Goal: Information Seeking & Learning: Learn about a topic

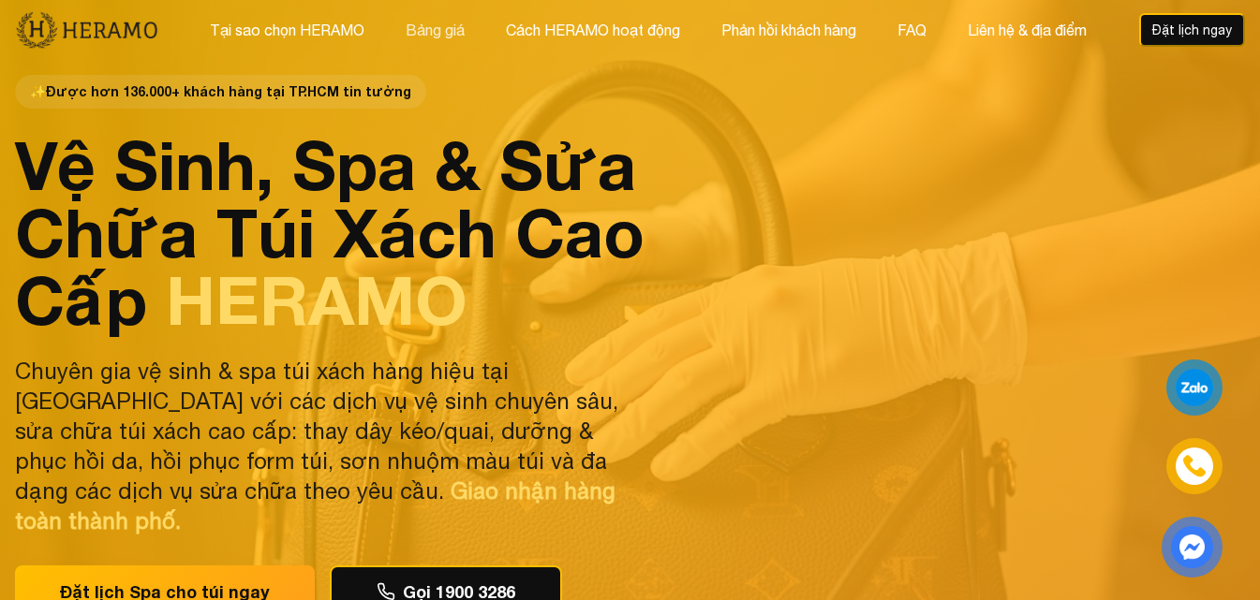
click at [430, 22] on button "Bảng giá" at bounding box center [435, 30] width 70 height 24
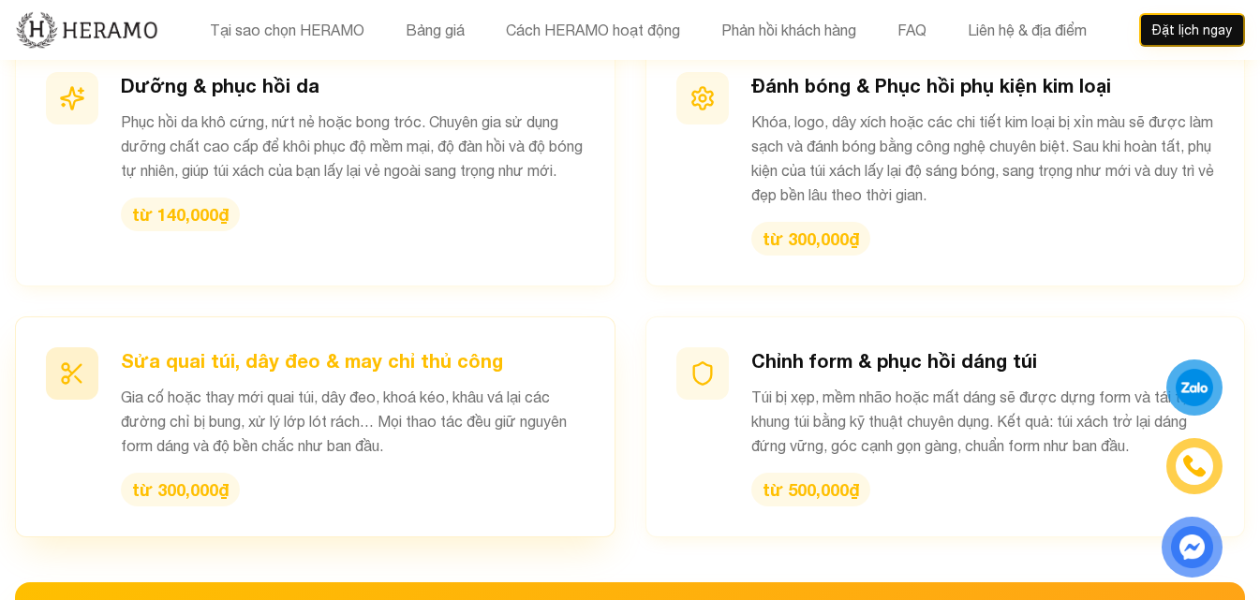
scroll to position [2613, 0]
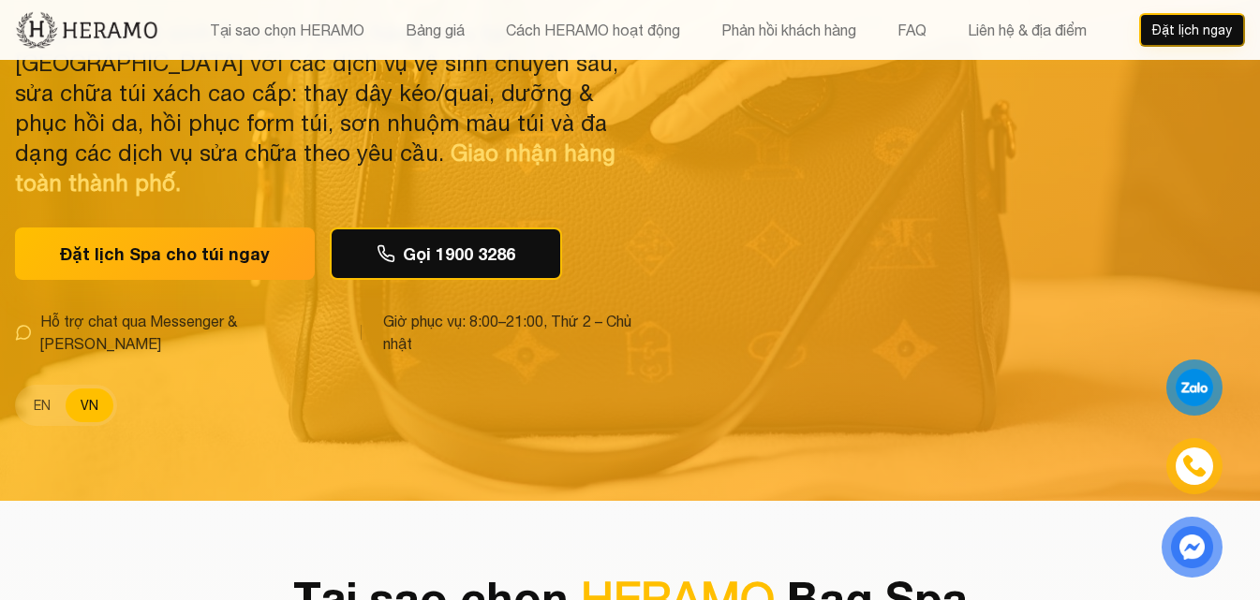
scroll to position [375, 0]
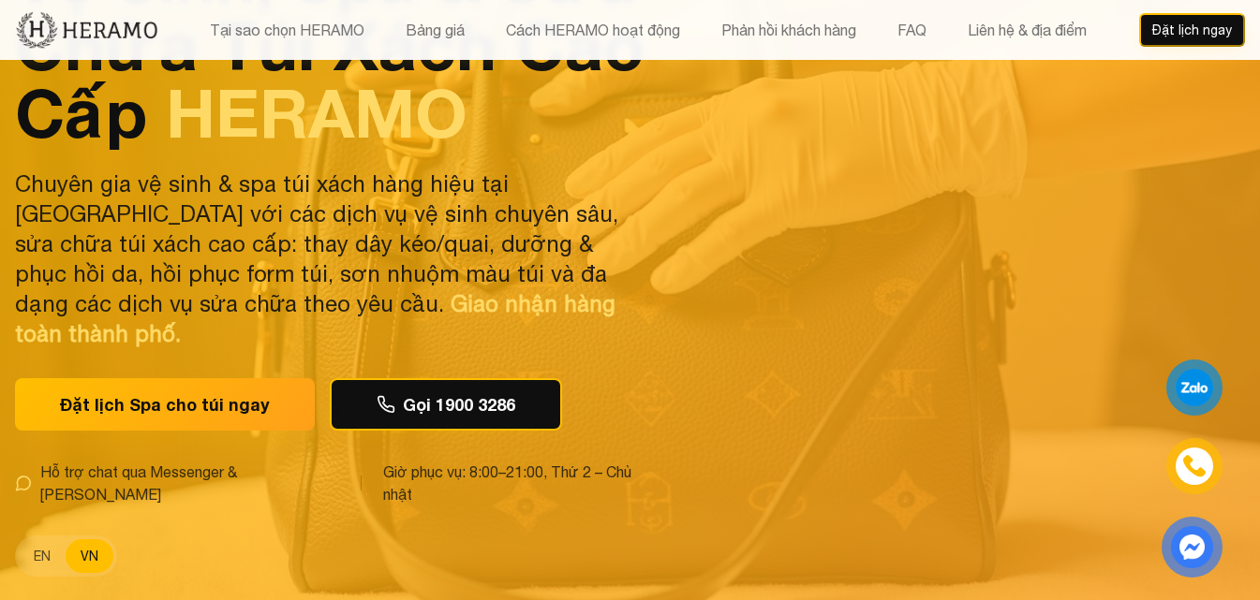
click at [417, 16] on div "Tại sao chọn HERAMO Bảng giá Cách HERAMO hoạt động Phản hồi khách hàng FAQ Liên…" at bounding box center [630, 30] width 1230 height 60
click at [420, 36] on button "Bảng giá" at bounding box center [435, 30] width 70 height 24
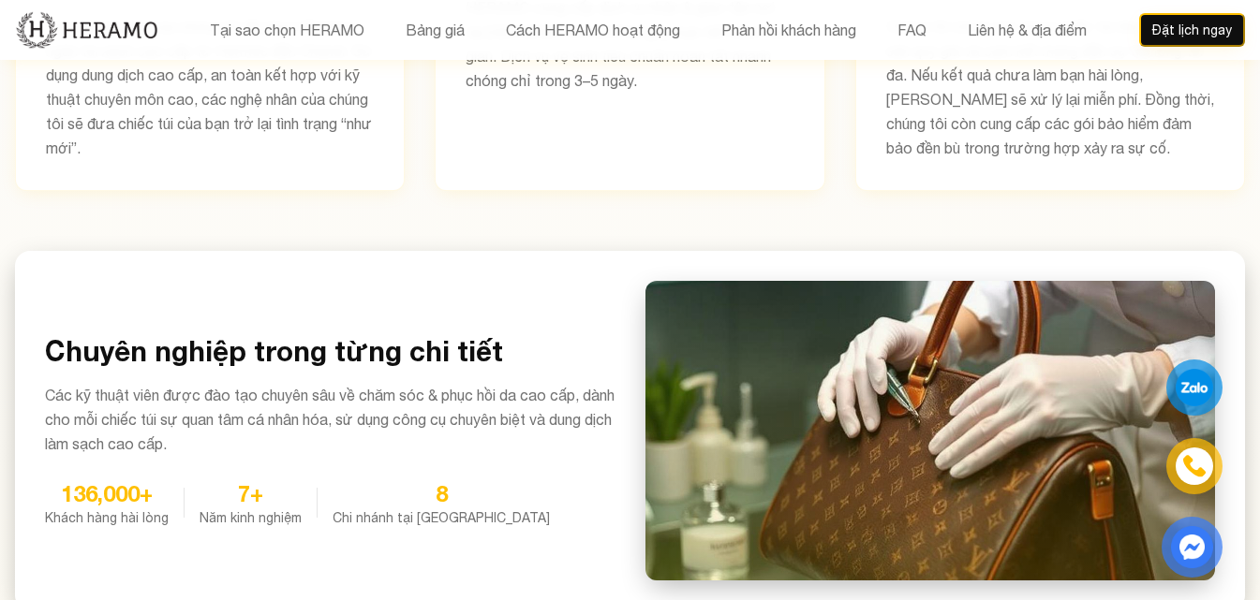
scroll to position [1045, 0]
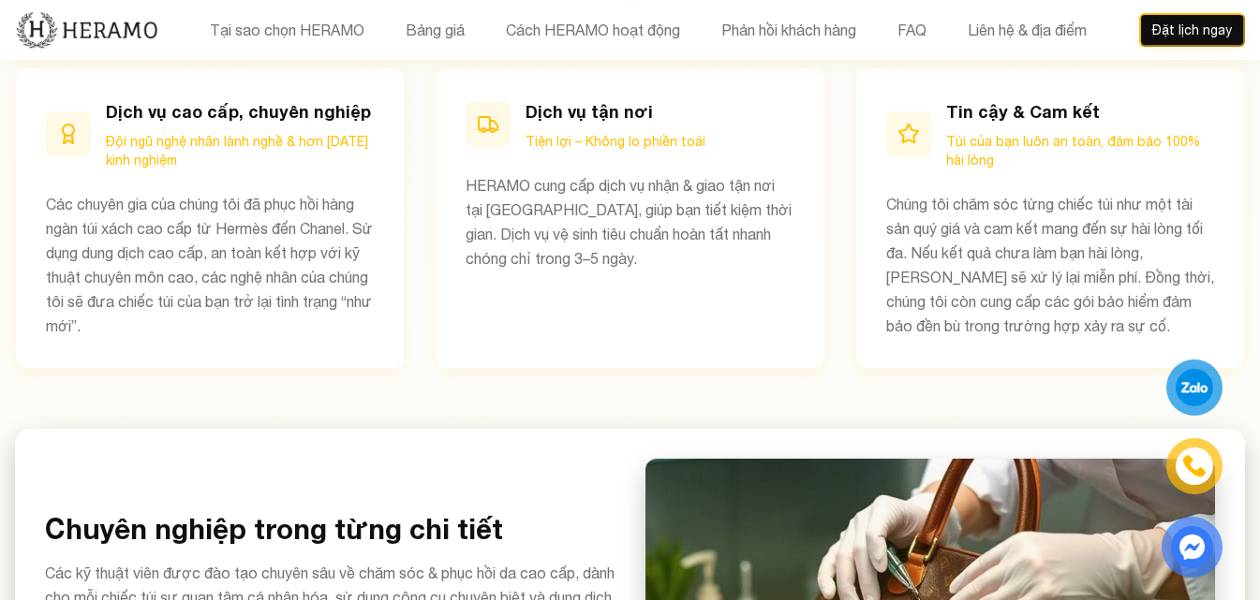
click at [1186, 393] on div at bounding box center [1194, 387] width 42 height 43
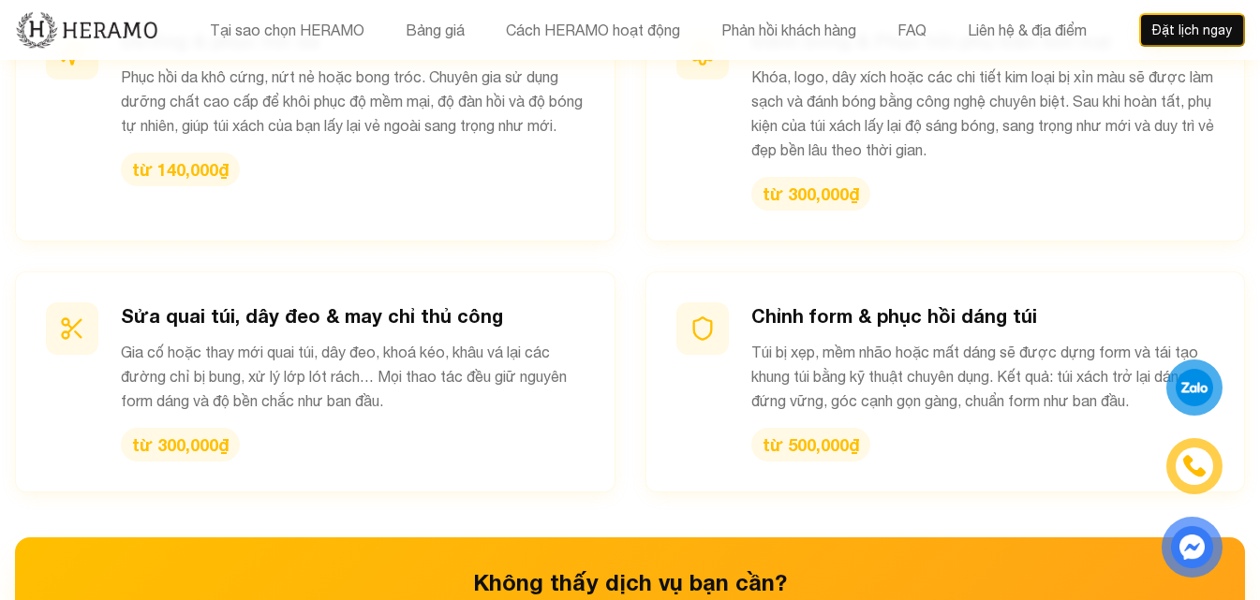
scroll to position [2810, 0]
